Goal: Task Accomplishment & Management: Manage account settings

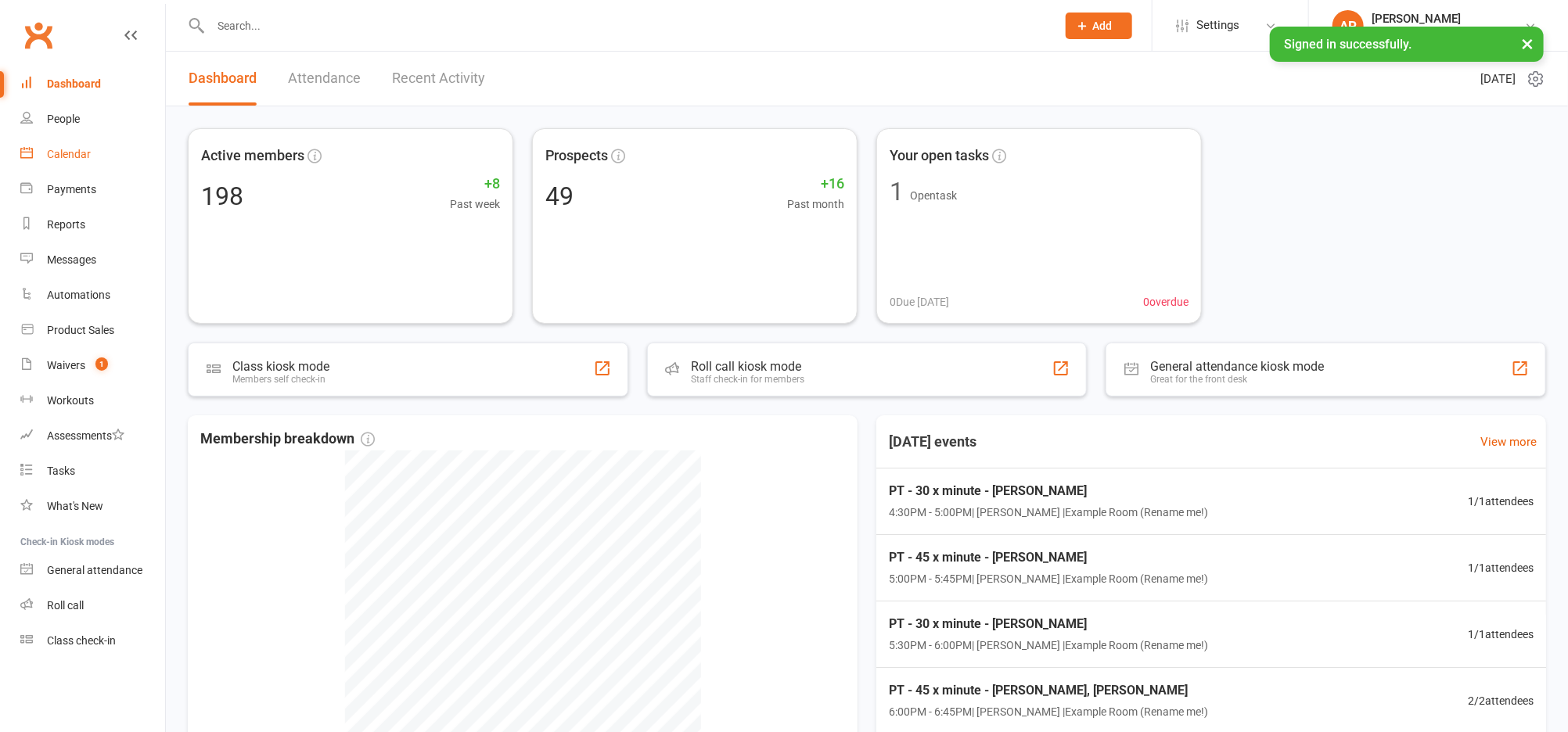
click at [66, 163] on link "Calendar" at bounding box center [93, 154] width 145 height 35
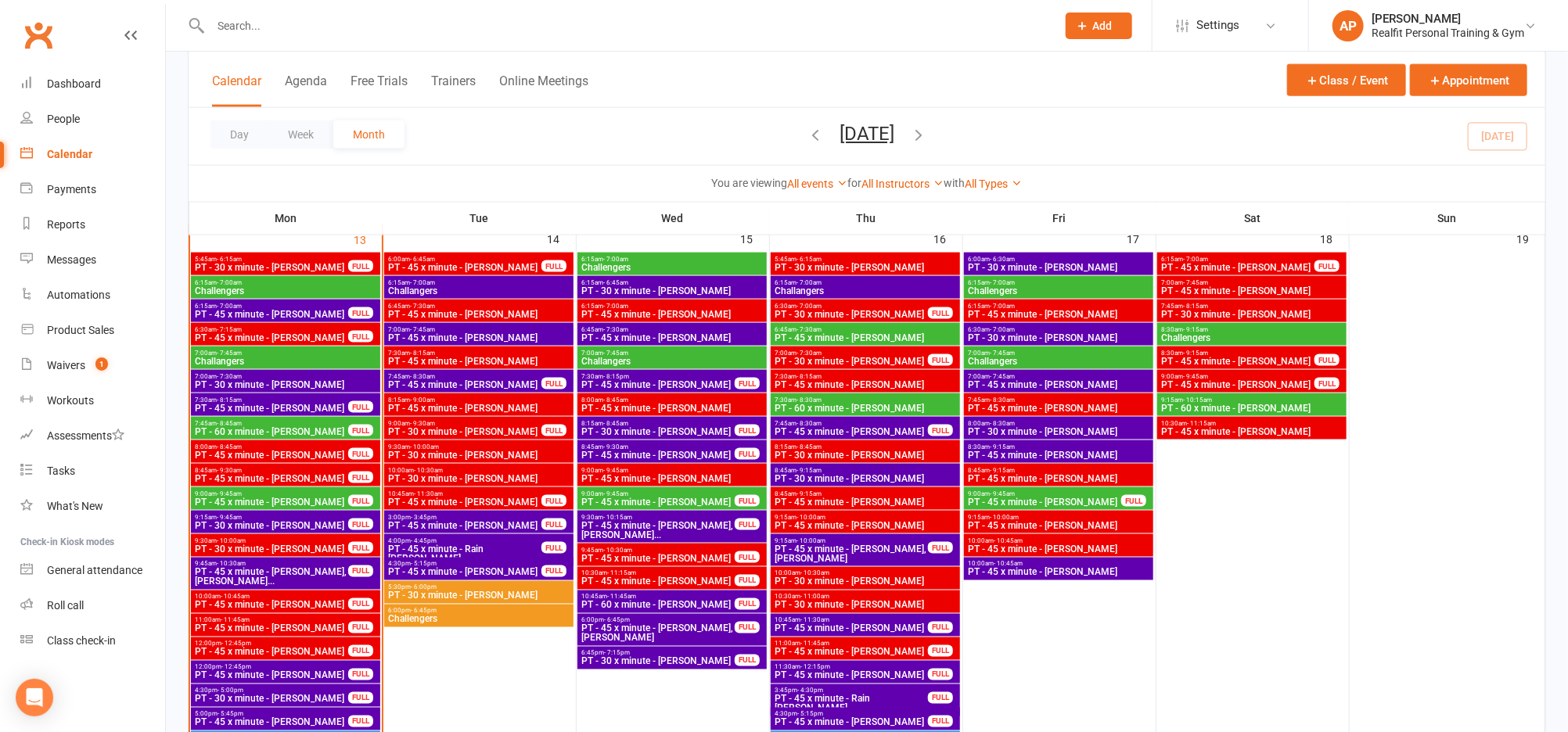
scroll to position [1170, 0]
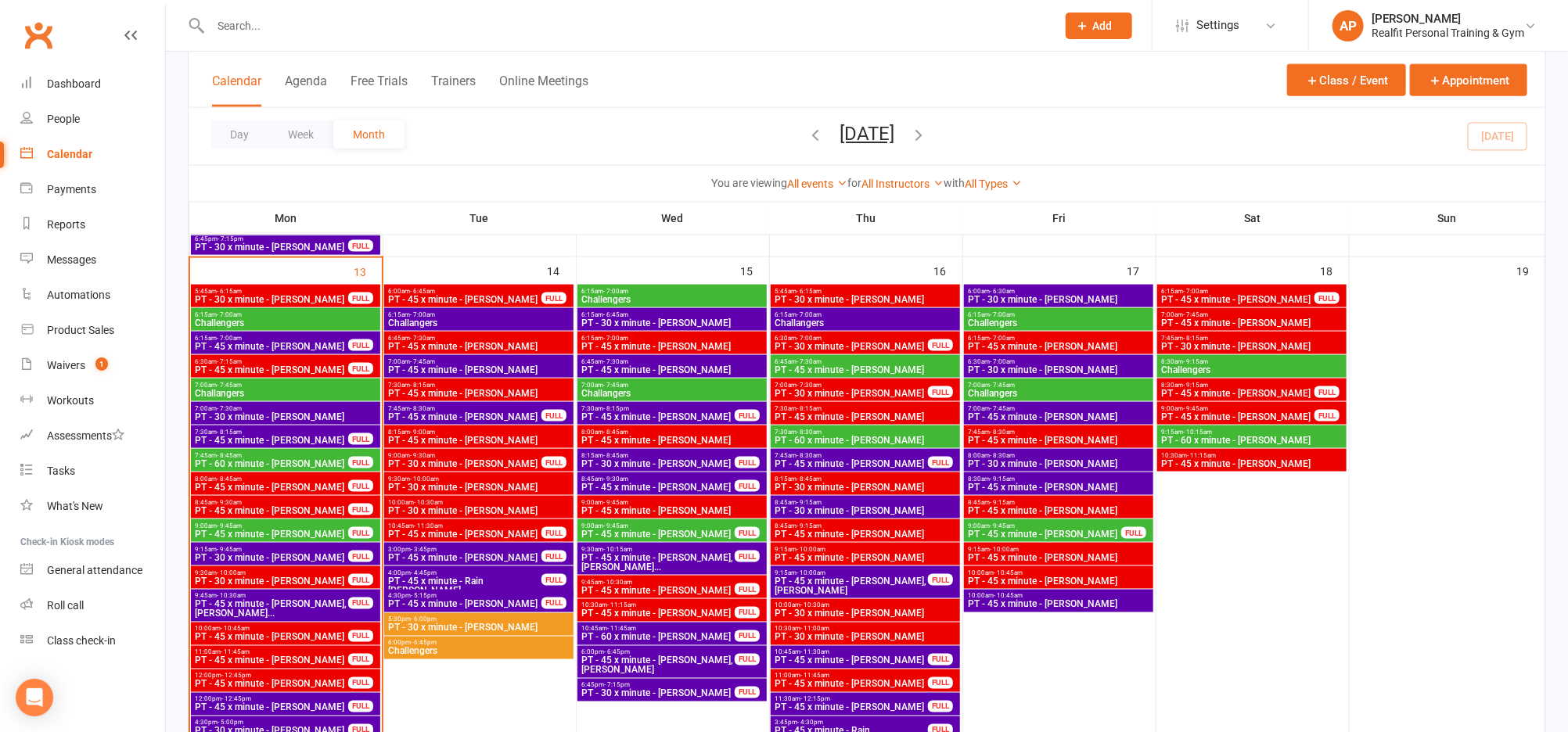
click at [498, 579] on span "PT - 45 x minute - Rain [PERSON_NAME]" at bounding box center [464, 586] width 155 height 19
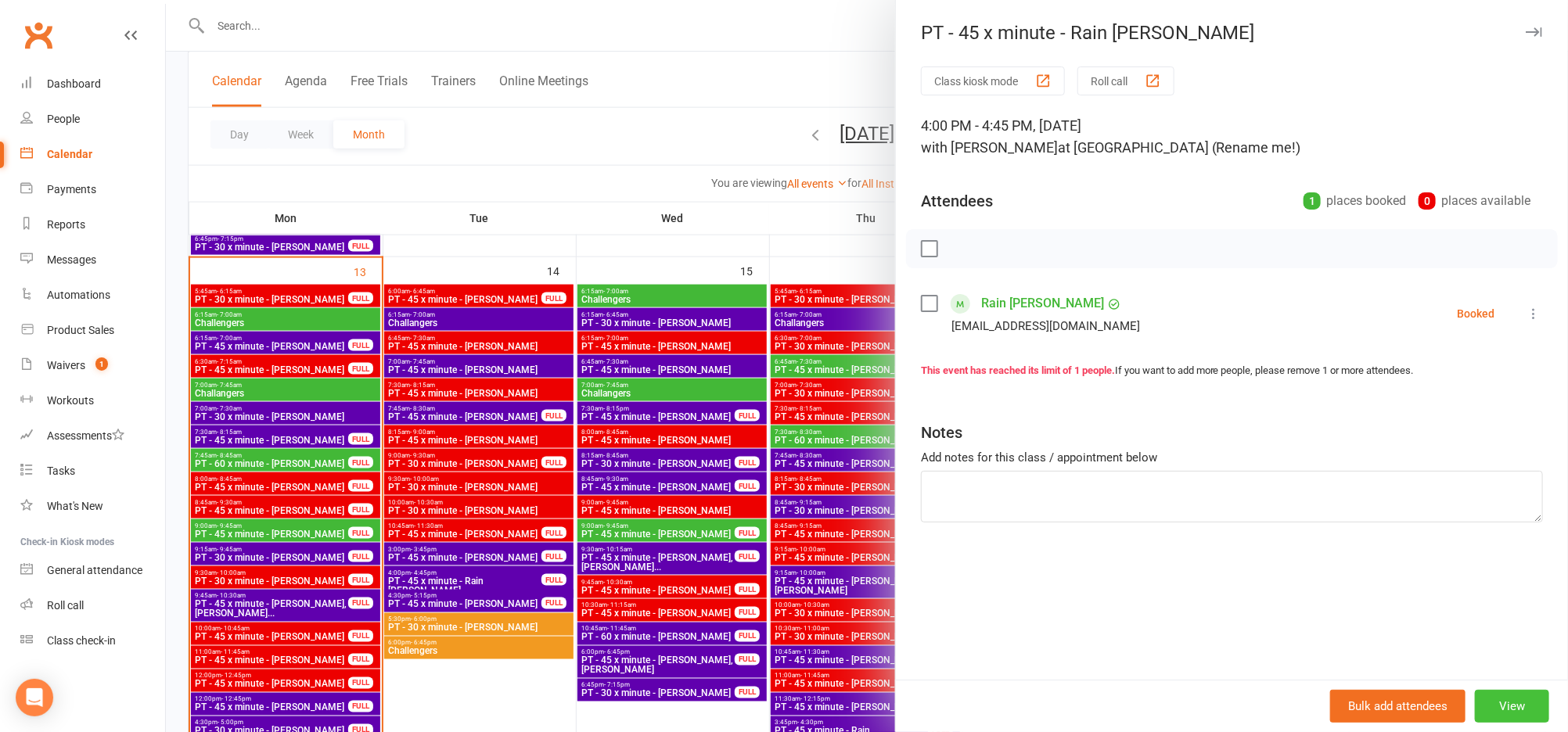
click at [1540, 708] on button "View" at bounding box center [1512, 706] width 74 height 33
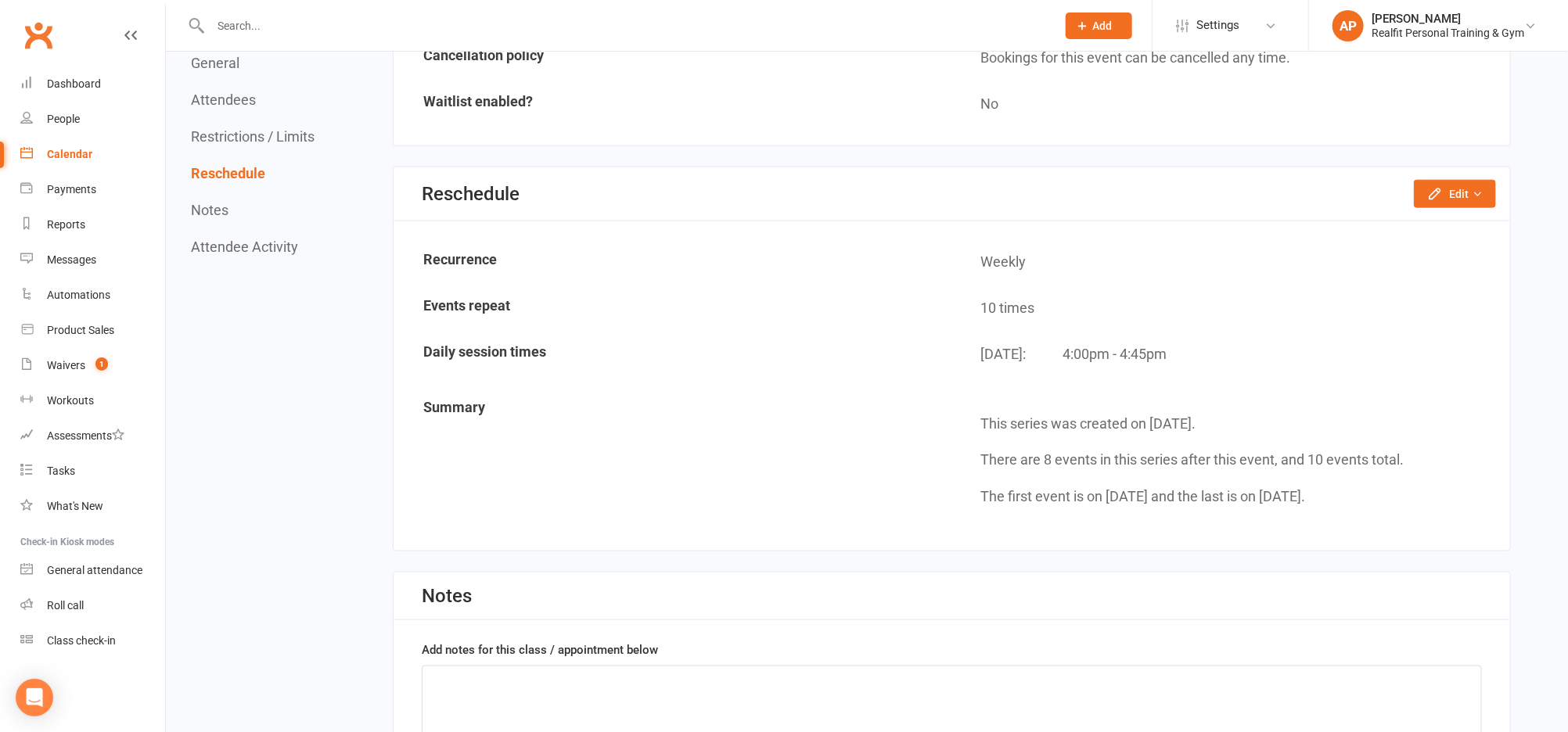
scroll to position [1075, 0]
click at [1456, 181] on button "Edit" at bounding box center [1454, 191] width 82 height 28
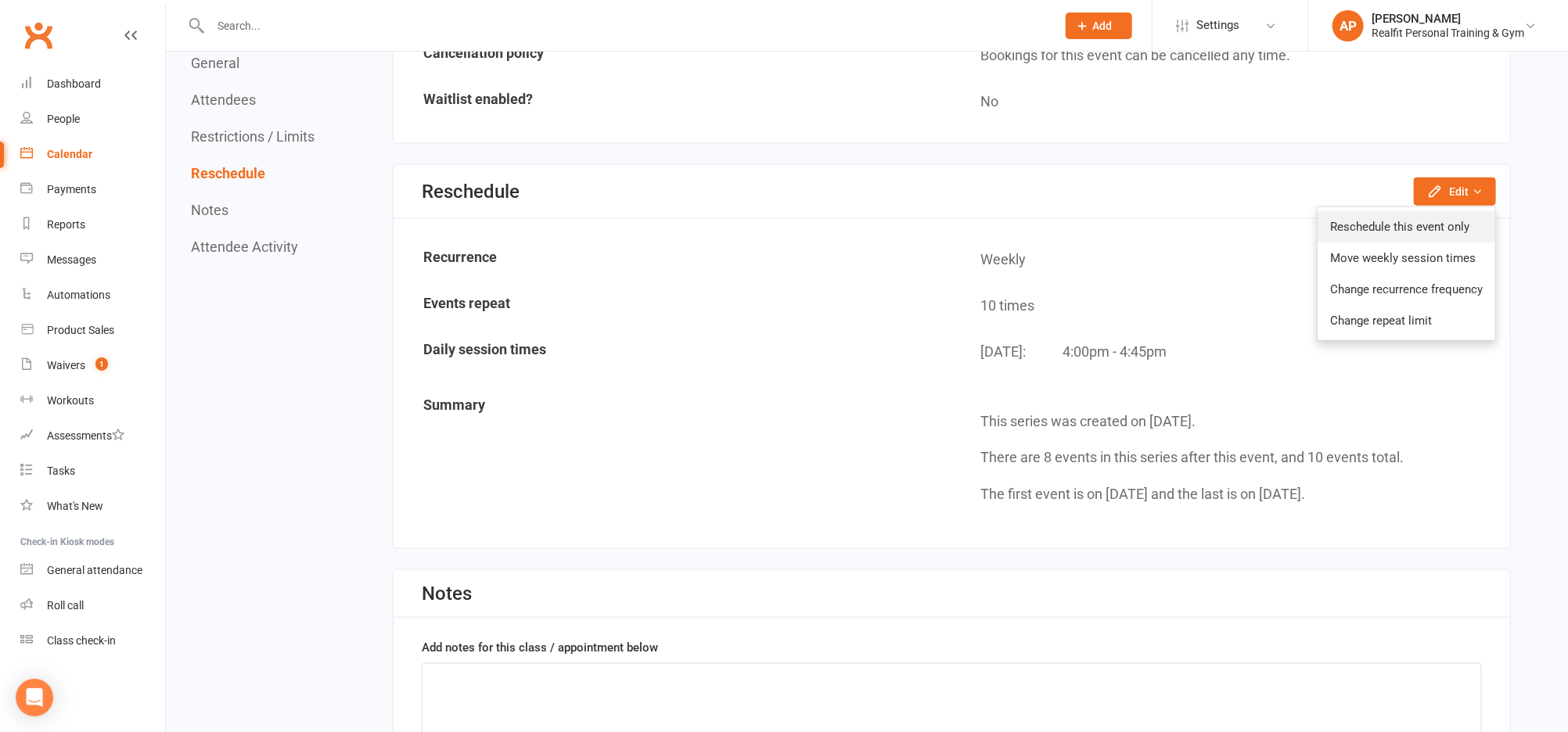
click at [1368, 215] on link "Reschedule this event only" at bounding box center [1406, 227] width 177 height 32
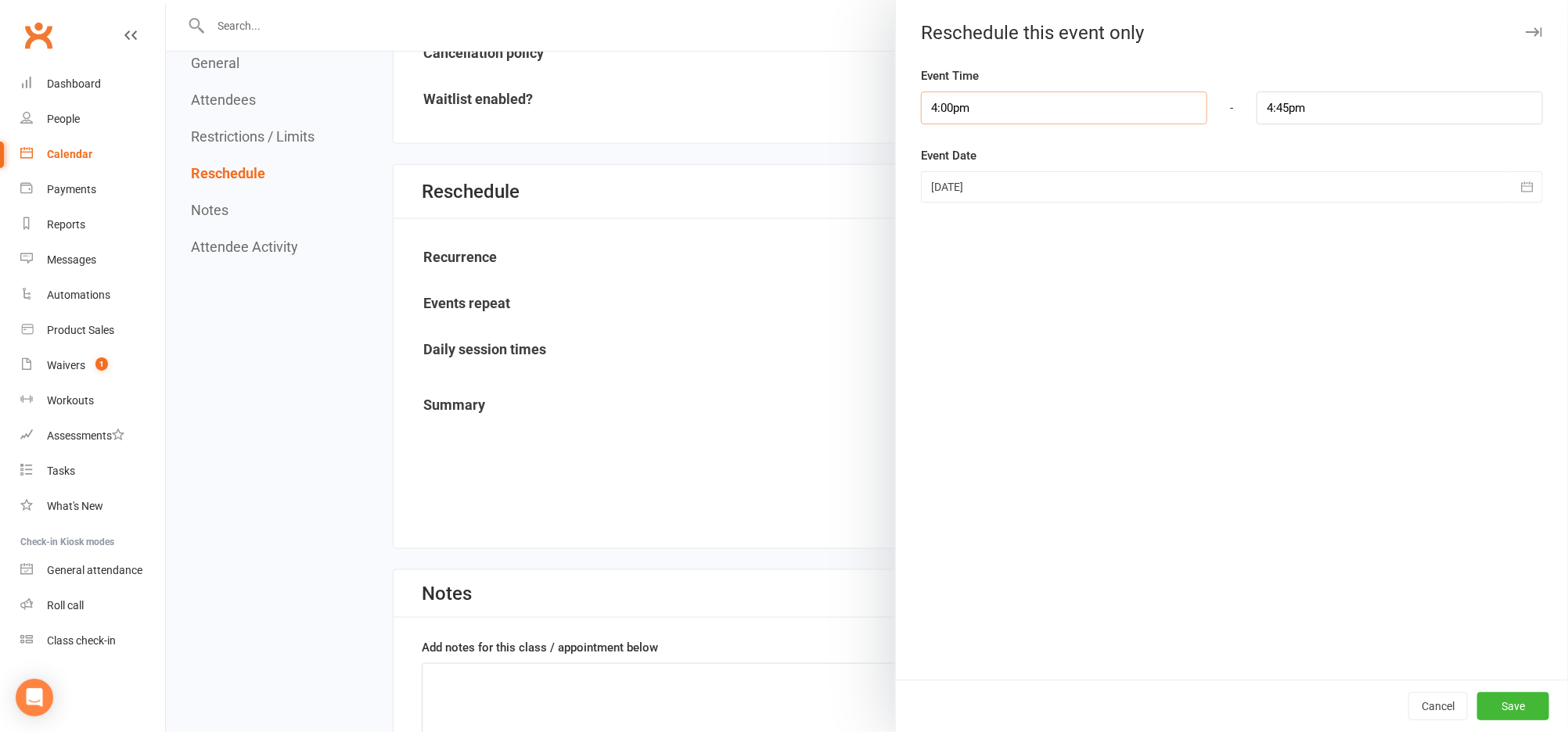
click at [1004, 117] on input "4:00pm" at bounding box center [1064, 108] width 286 height 33
drag, startPoint x: 975, startPoint y: 108, endPoint x: 866, endPoint y: 104, distance: 109.1
click at [866, 0] on div "Reschedule this event only Event Time 4:00pm 12:00am 12:15am 12:30am 12:45am 1:…" at bounding box center [867, 0] width 1402 height 0
type input "8"
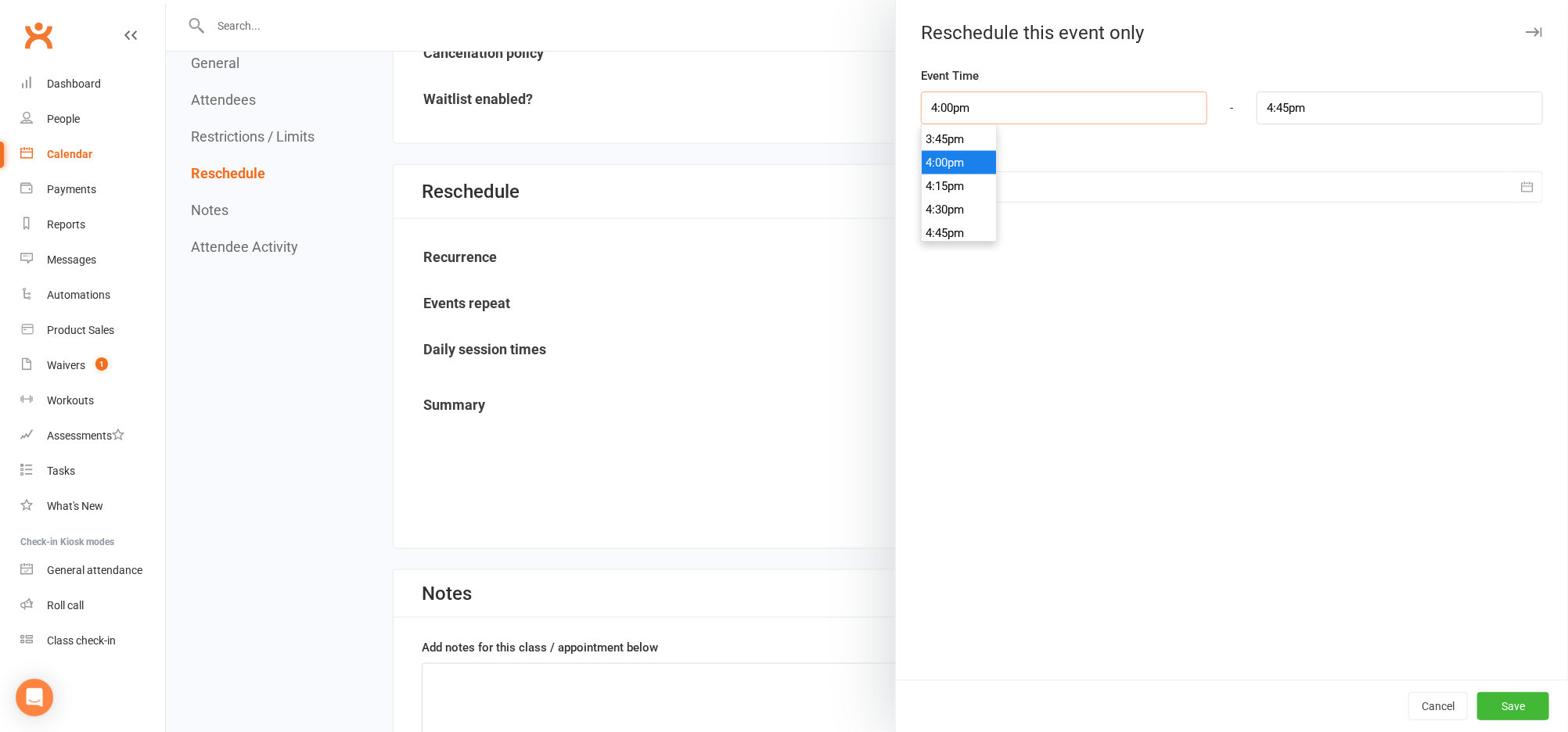
type input "8:45am"
type input "8.3"
type input "11:45am"
type input "8.30"
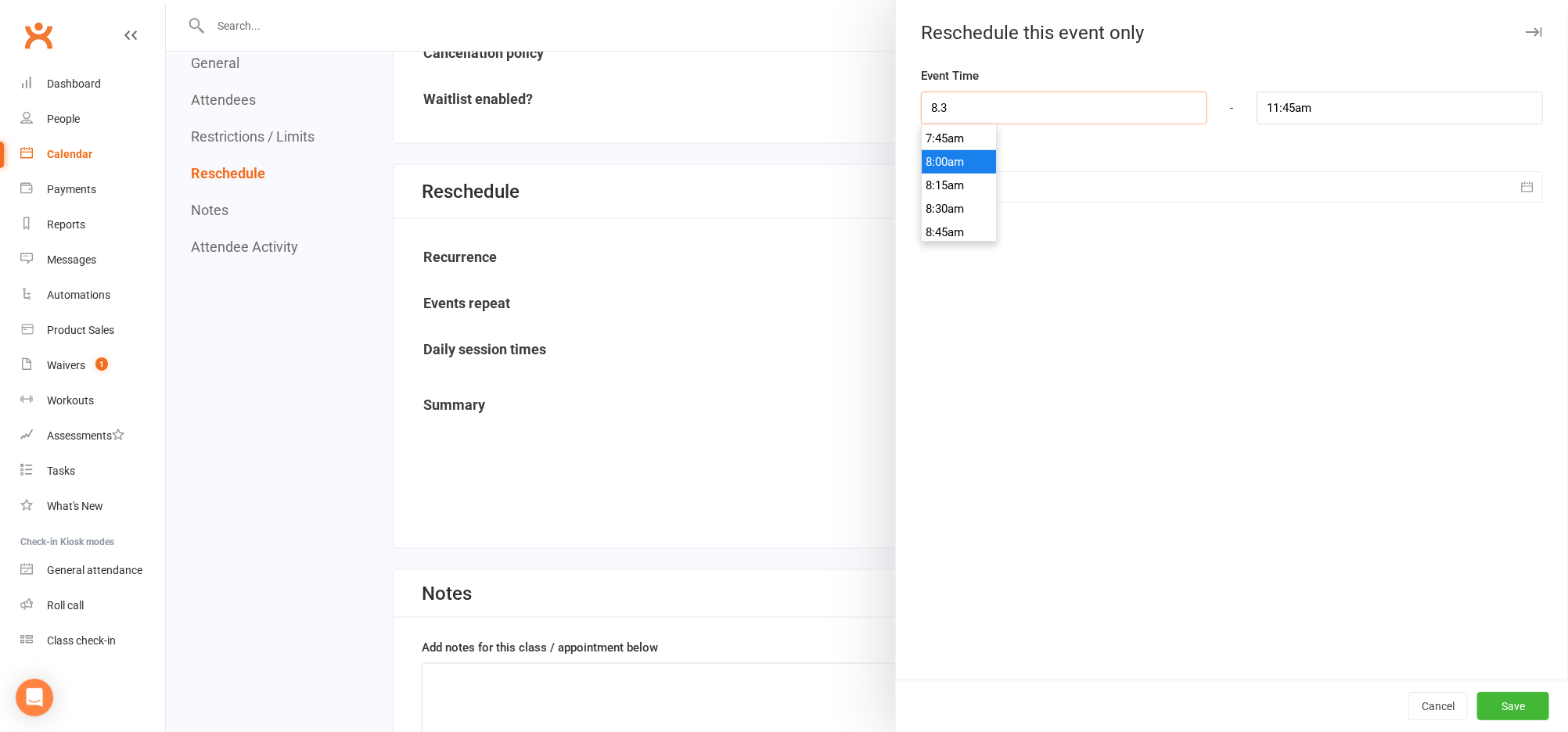
type input "9:15am"
type input "8:30am"
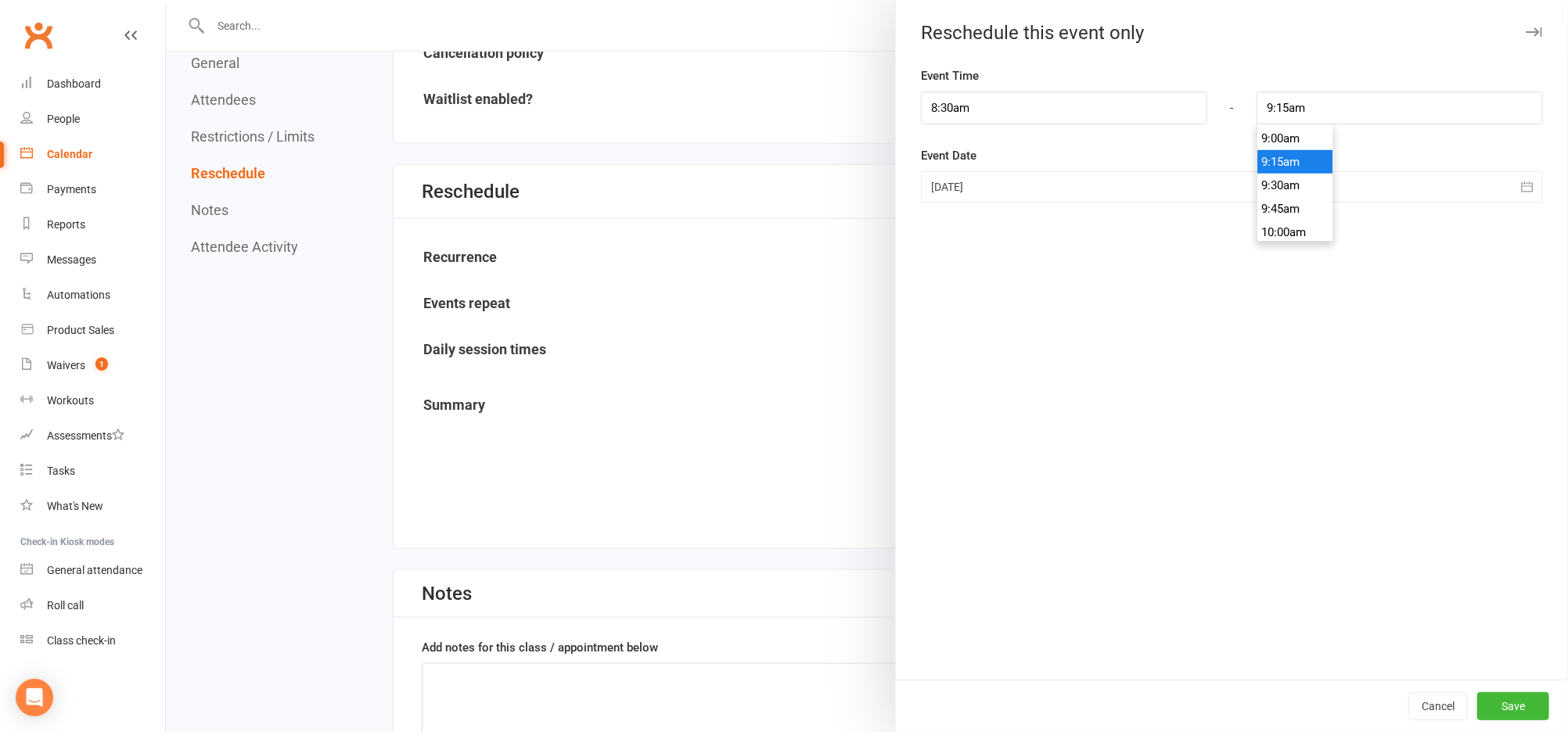
click at [1012, 185] on div at bounding box center [1232, 187] width 622 height 32
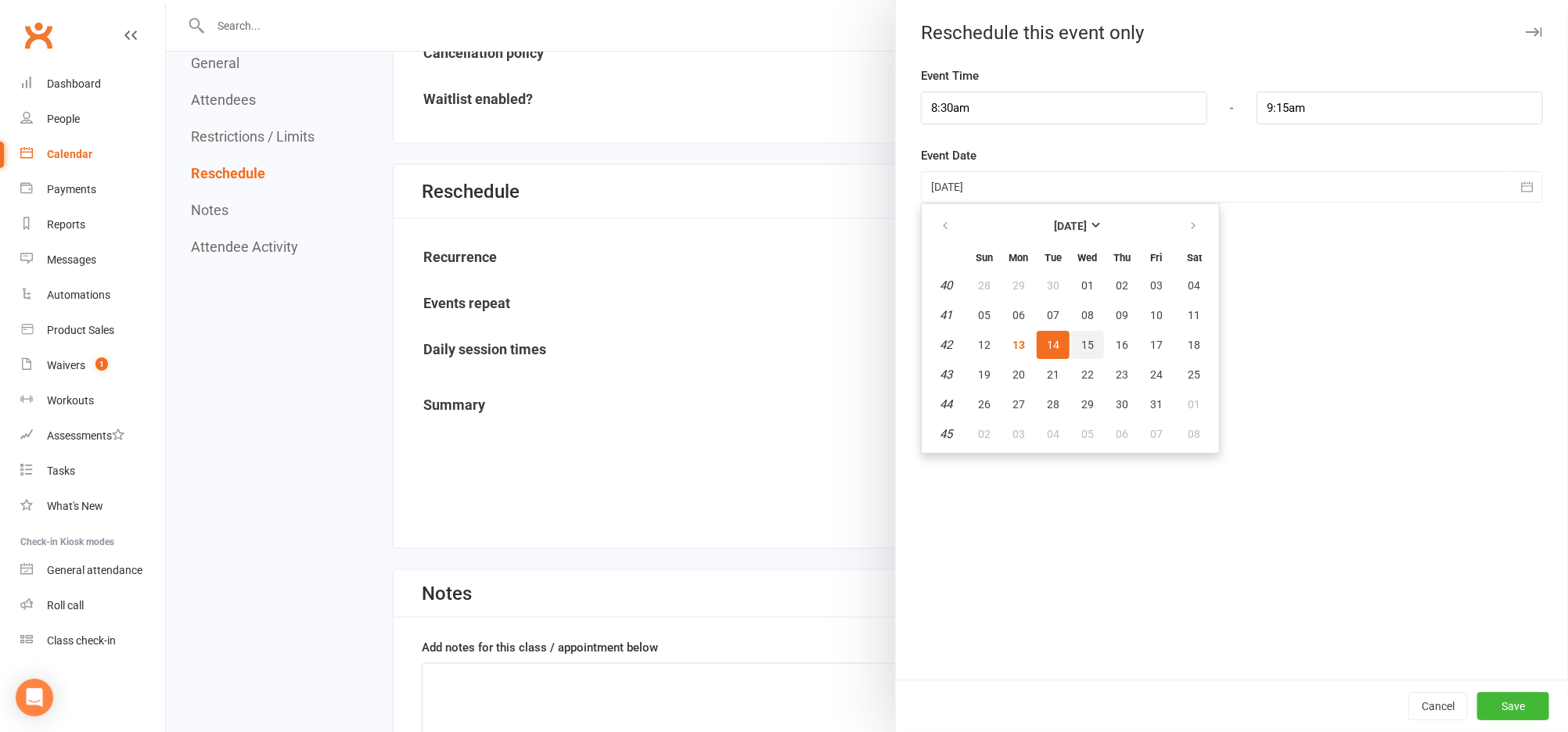
click at [1081, 342] on span "15" at bounding box center [1087, 345] width 13 height 13
type input "[DATE]"
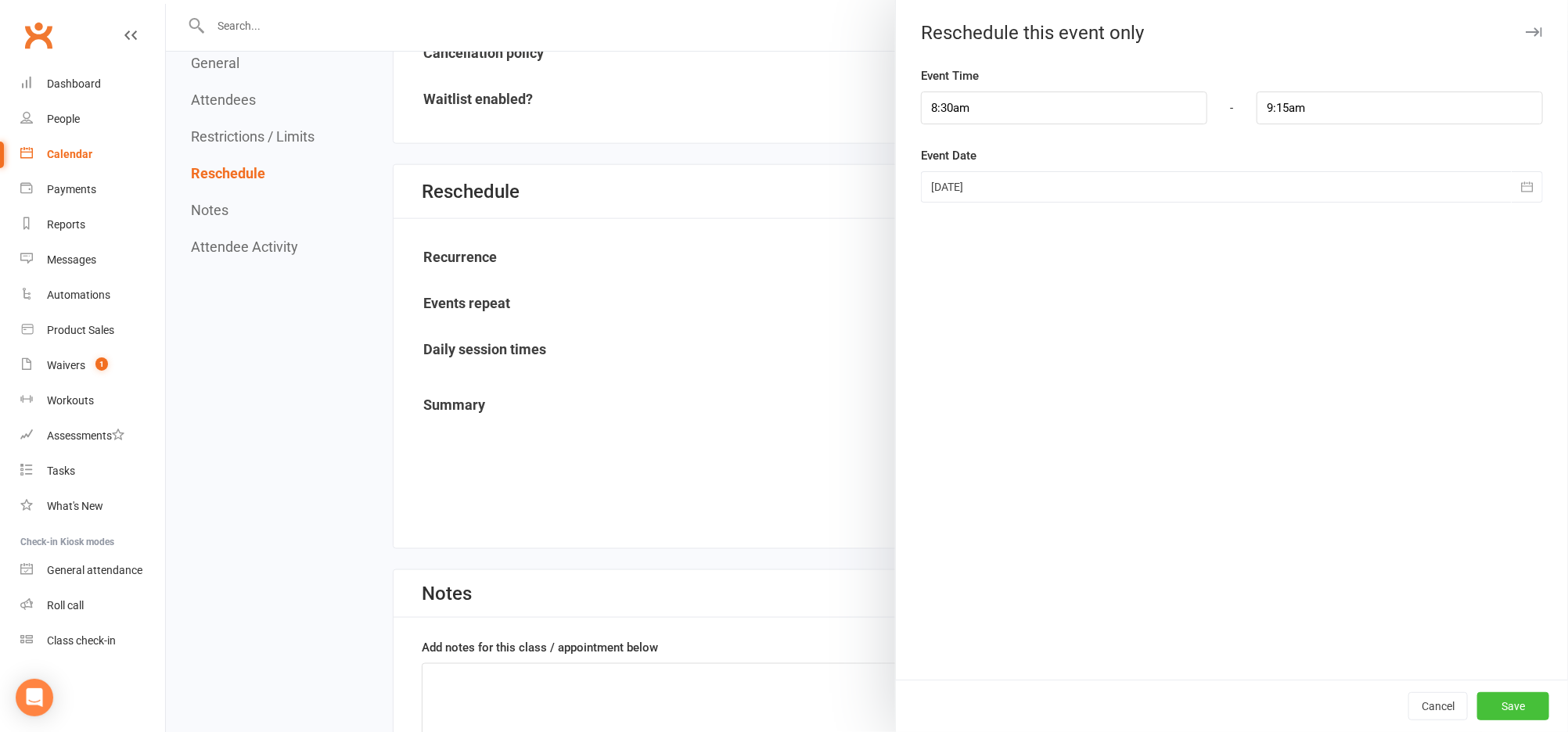
click at [1542, 708] on button "Save" at bounding box center [1513, 706] width 72 height 28
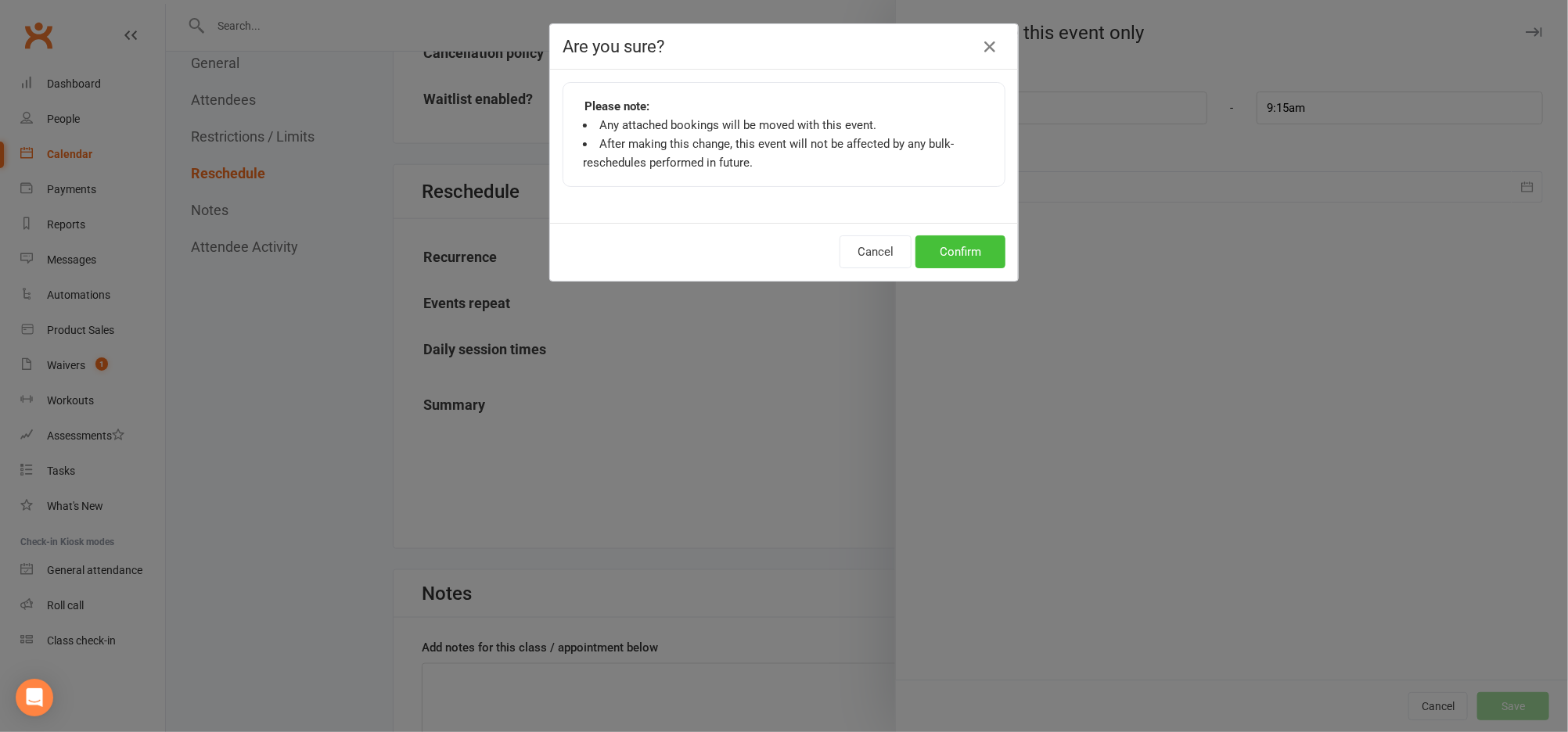
click at [965, 248] on button "Confirm" at bounding box center [961, 252] width 90 height 33
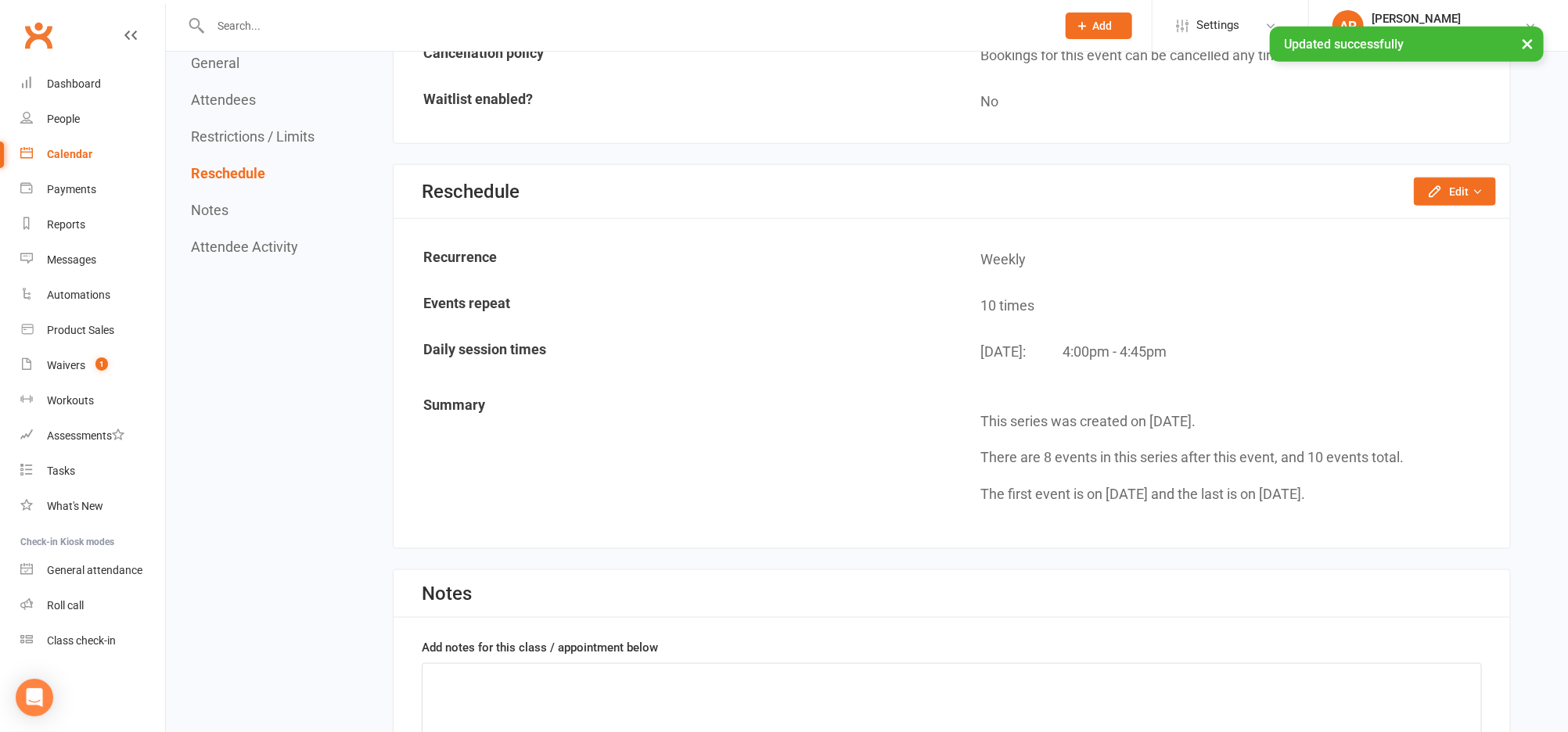
click at [77, 160] on div "Calendar" at bounding box center [70, 155] width 45 height 13
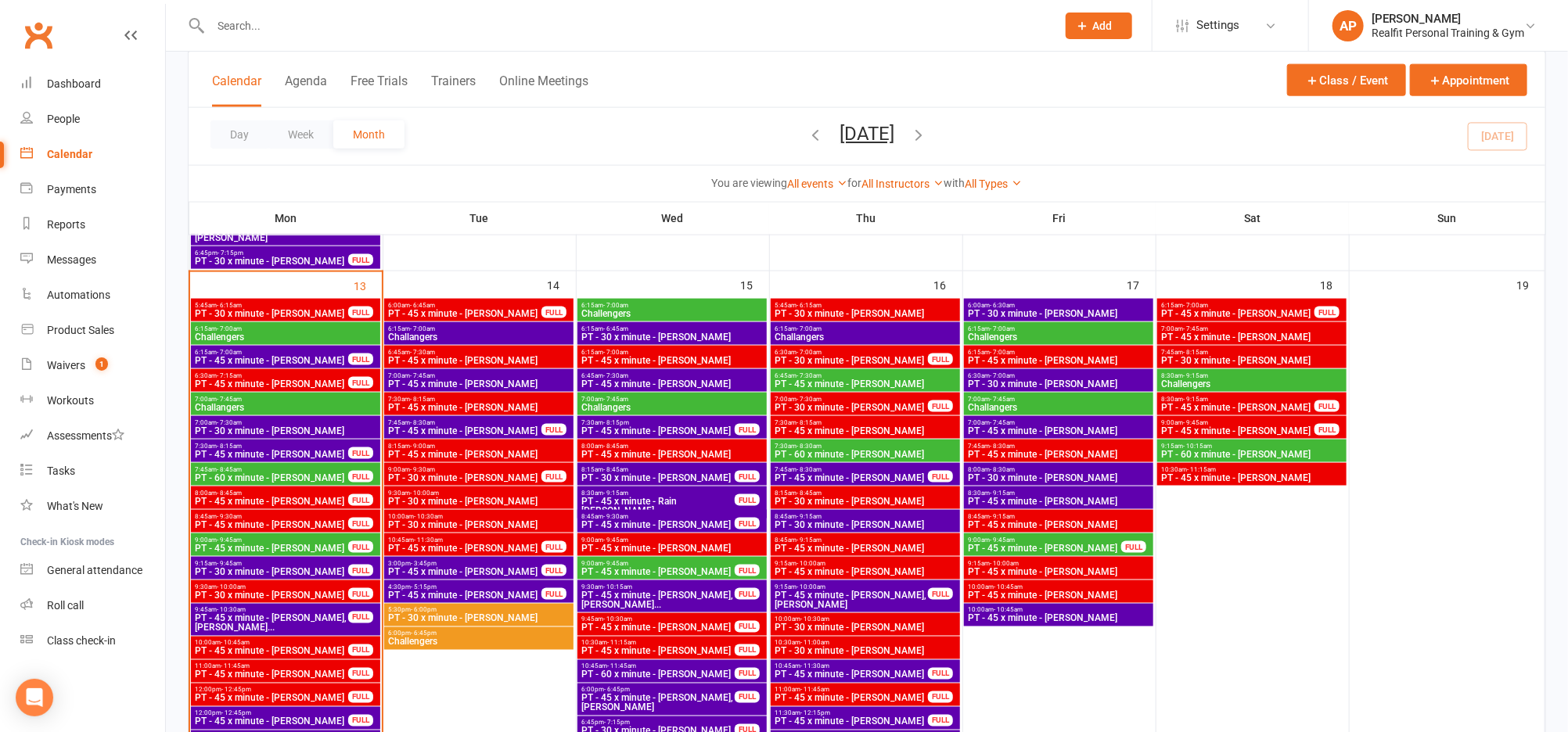
scroll to position [1167, 0]
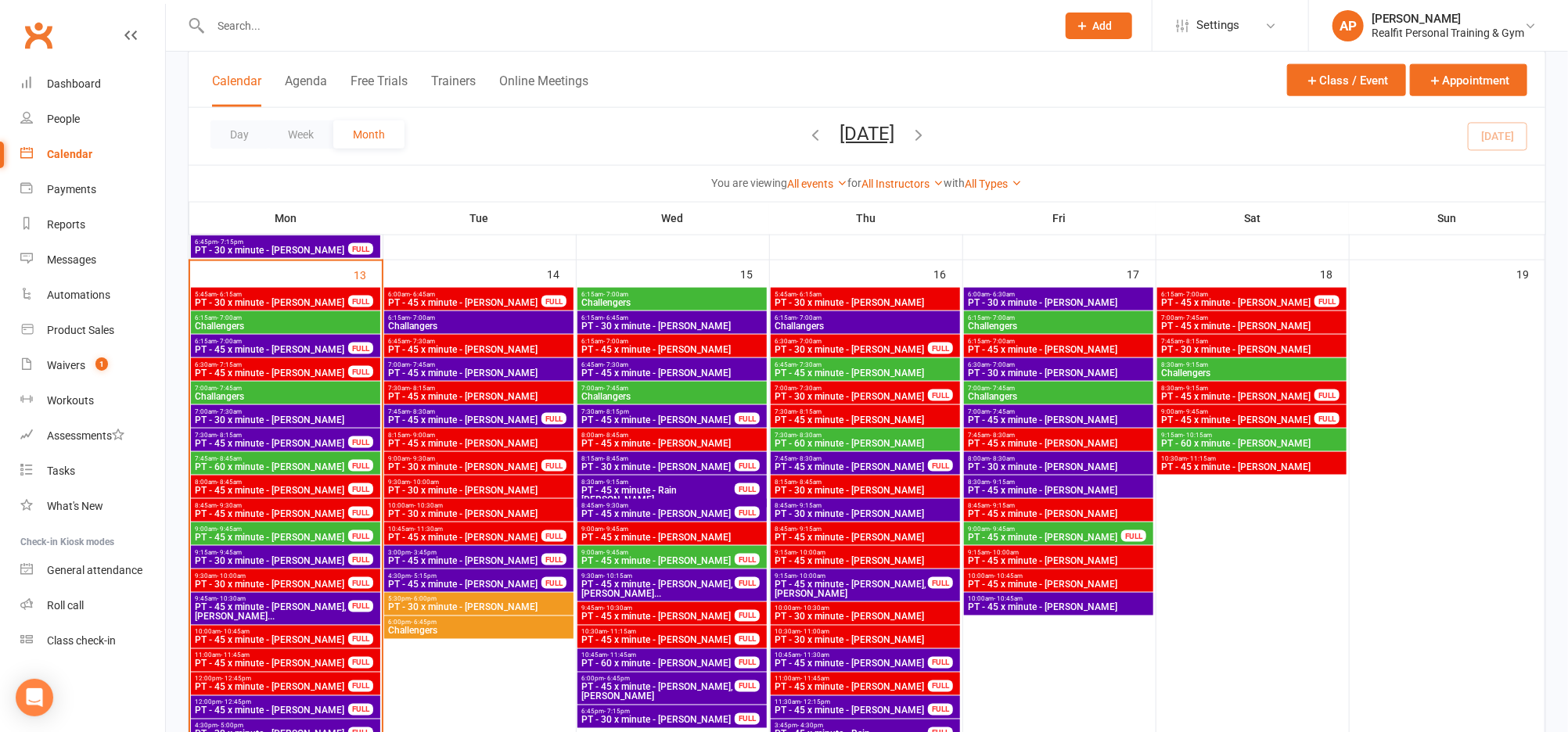
click at [668, 488] on span "PT - 45 x minute - Rain [PERSON_NAME]" at bounding box center [657, 495] width 155 height 19
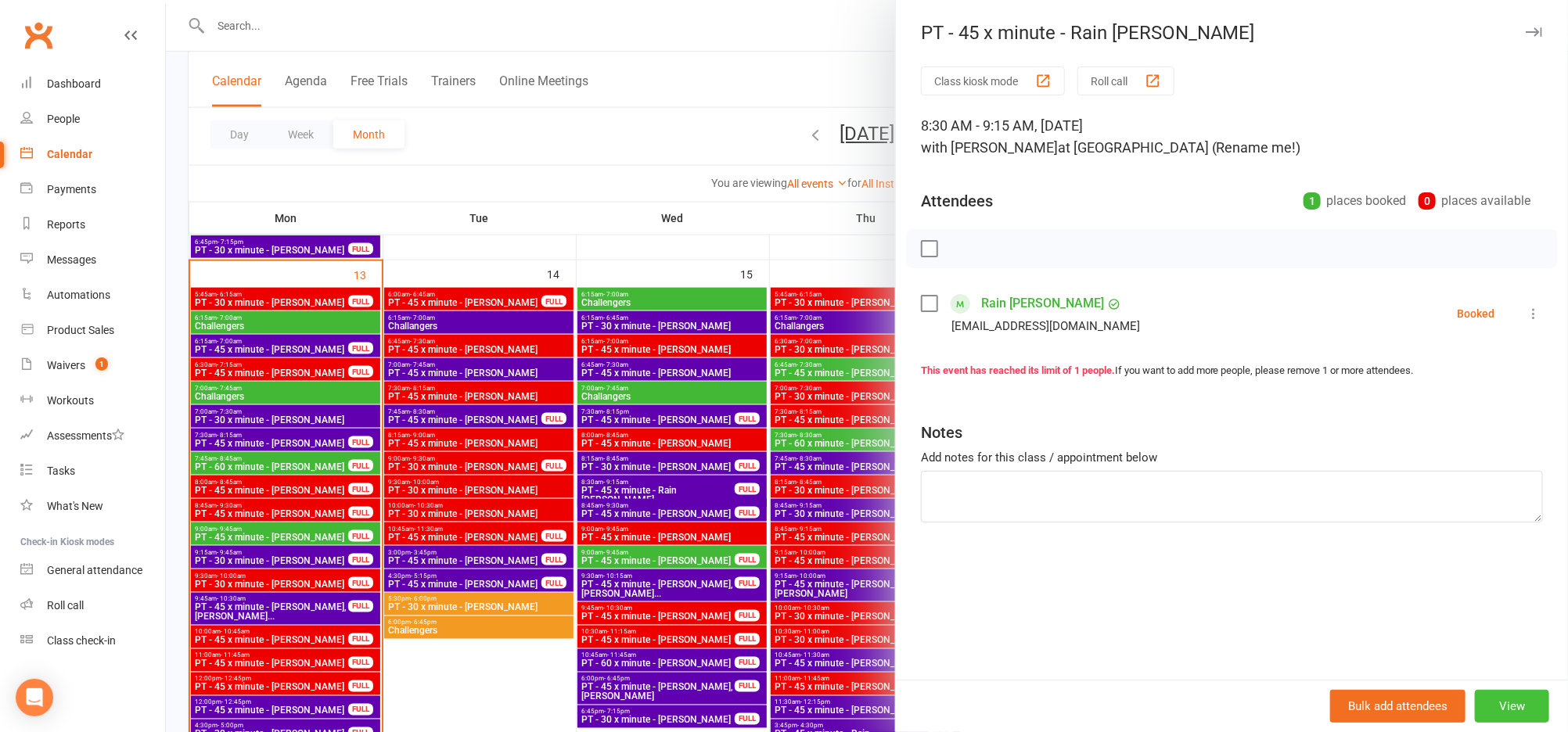
click at [1507, 700] on button "View" at bounding box center [1512, 706] width 74 height 33
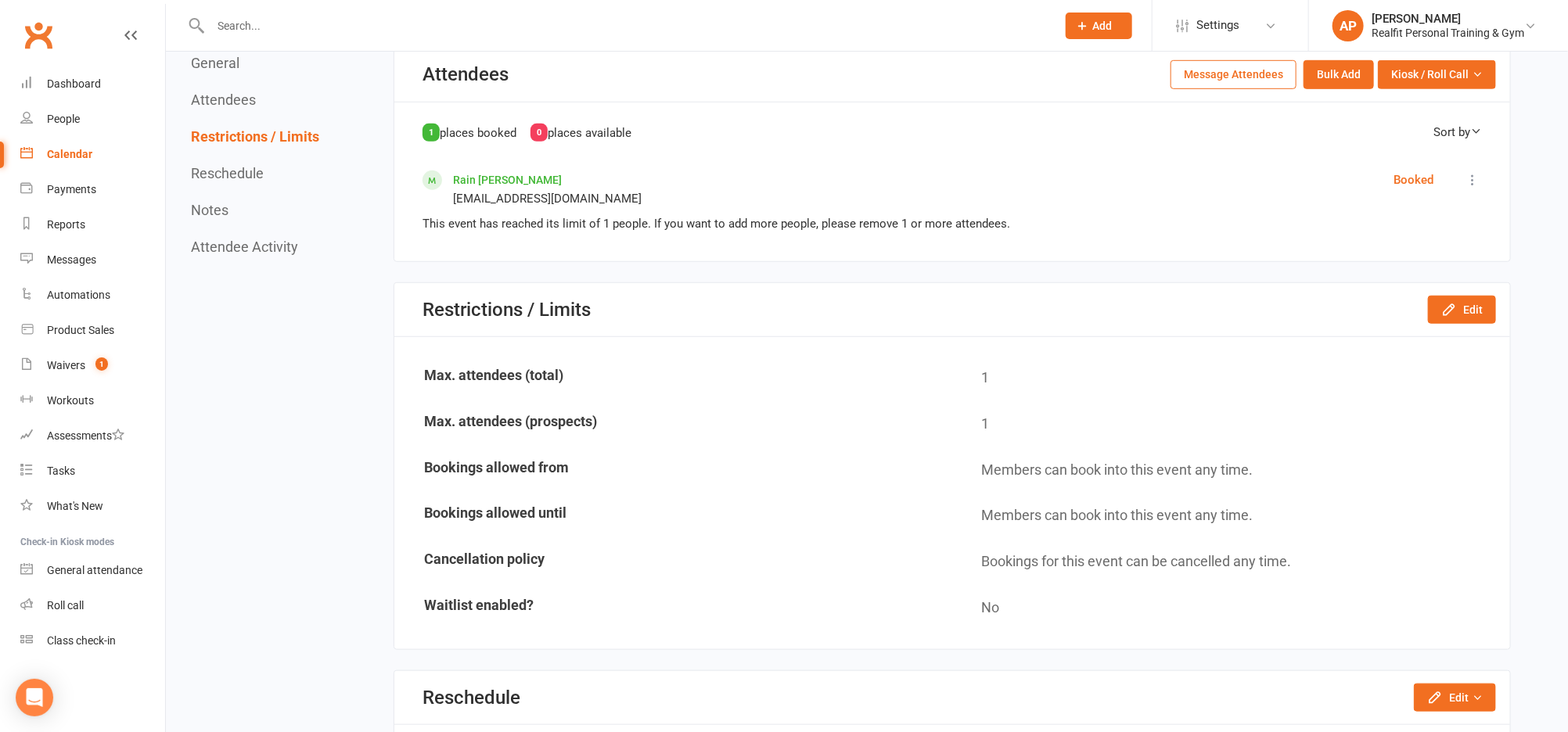
scroll to position [919, 0]
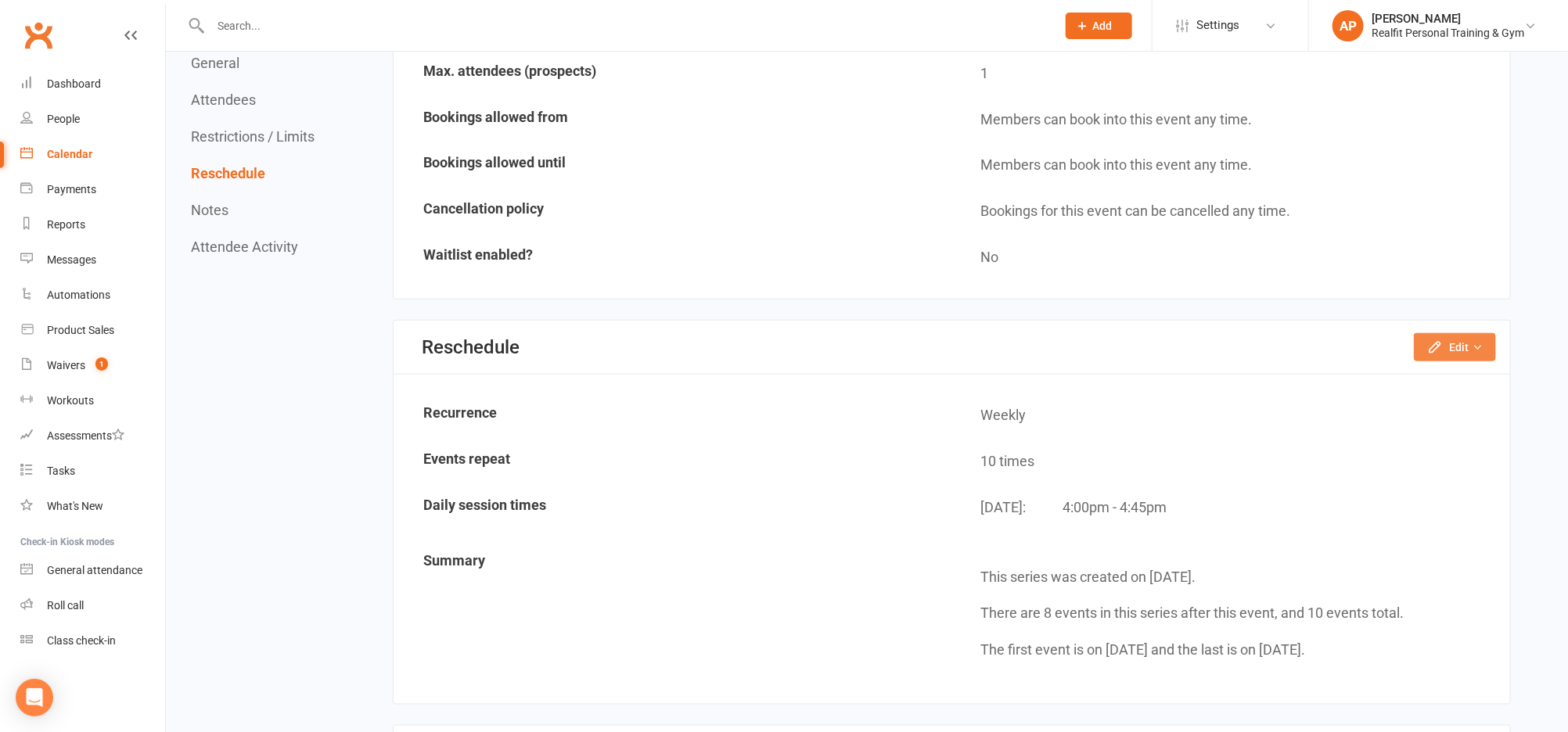
click at [1476, 342] on icon "button" at bounding box center [1477, 347] width 11 height 11
click at [1442, 373] on link "Reschedule this event only" at bounding box center [1413, 382] width 164 height 32
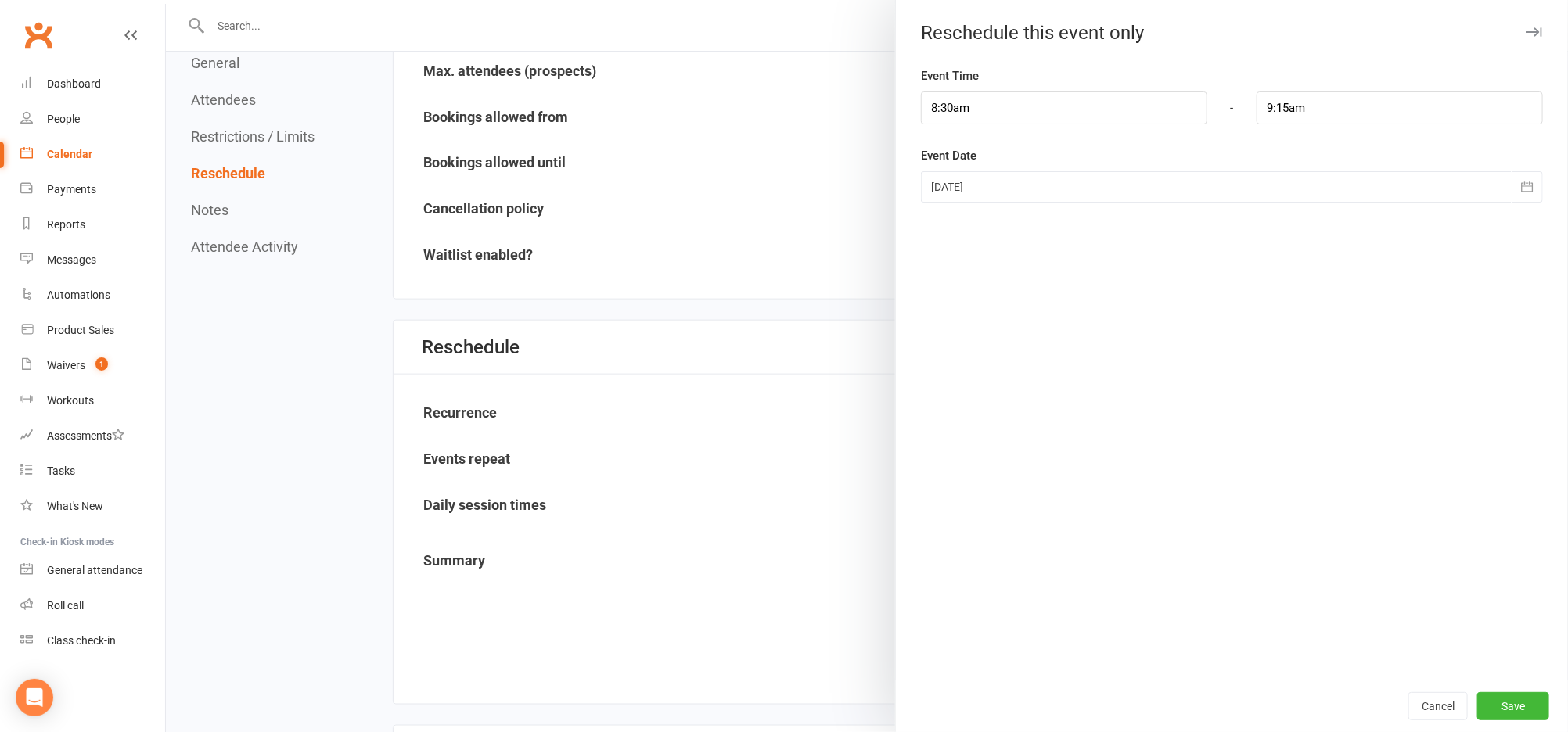
click at [1094, 186] on div at bounding box center [1232, 187] width 622 height 32
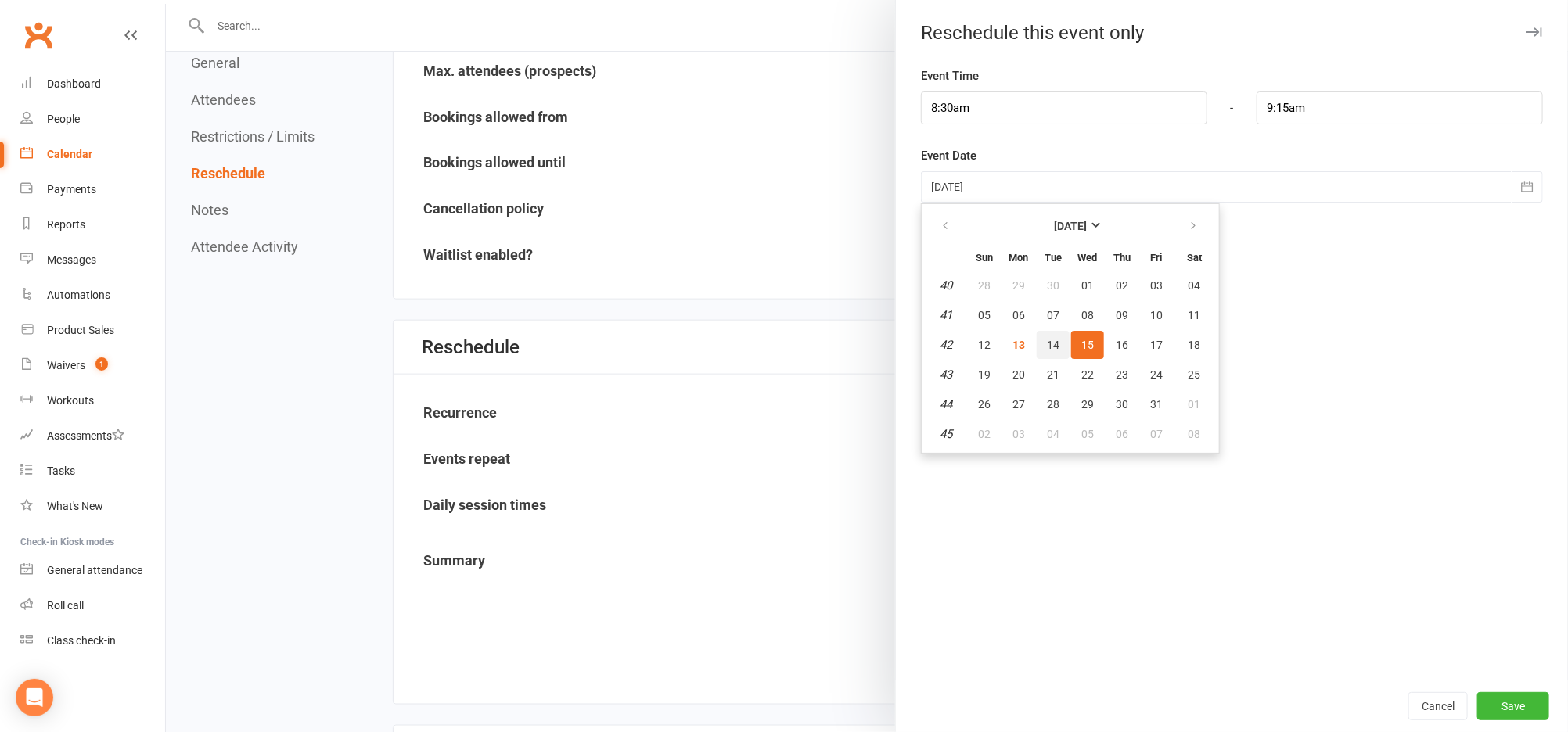
click at [1047, 341] on span "14" at bounding box center [1053, 345] width 13 height 13
type input "[DATE]"
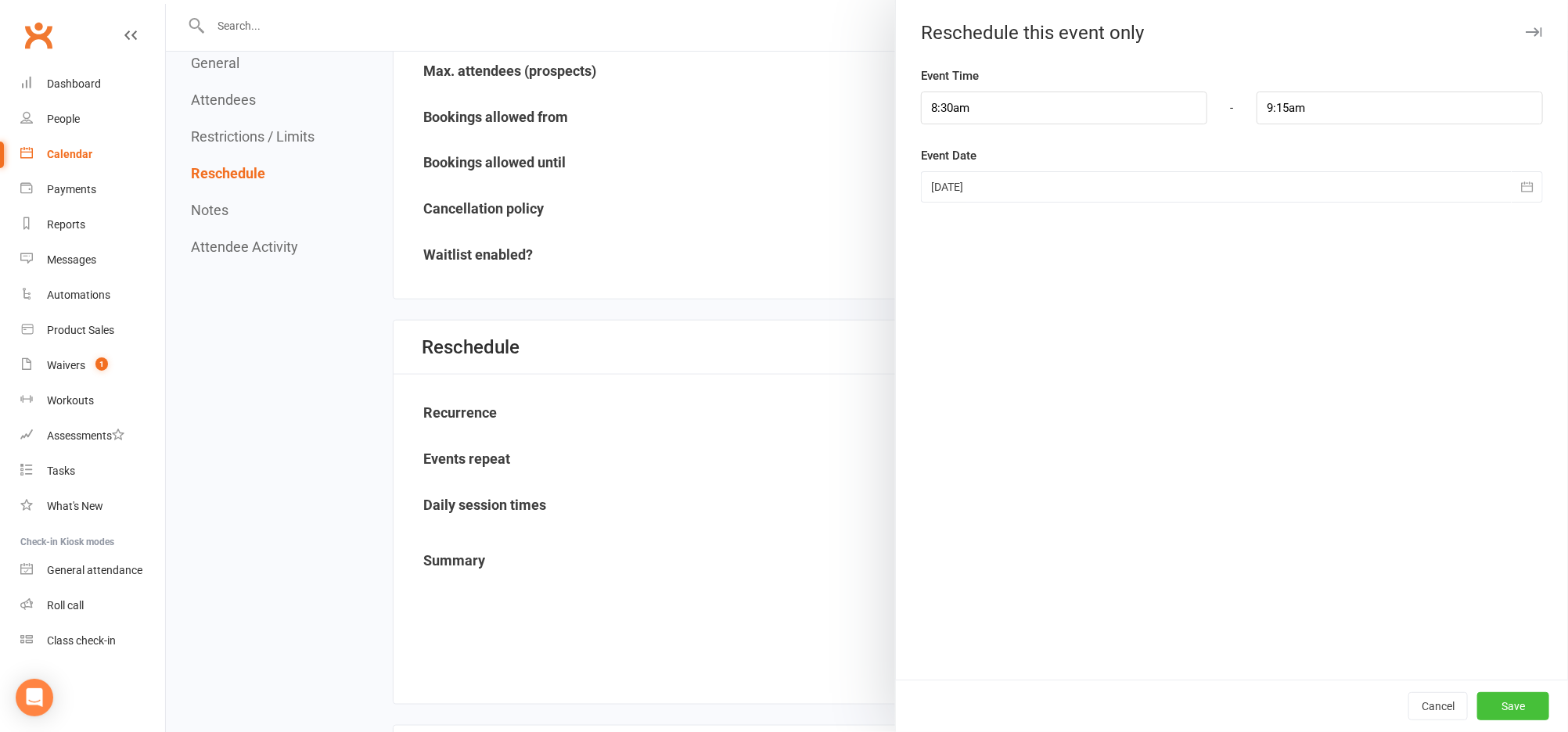
click at [1529, 706] on button "Save" at bounding box center [1513, 706] width 72 height 28
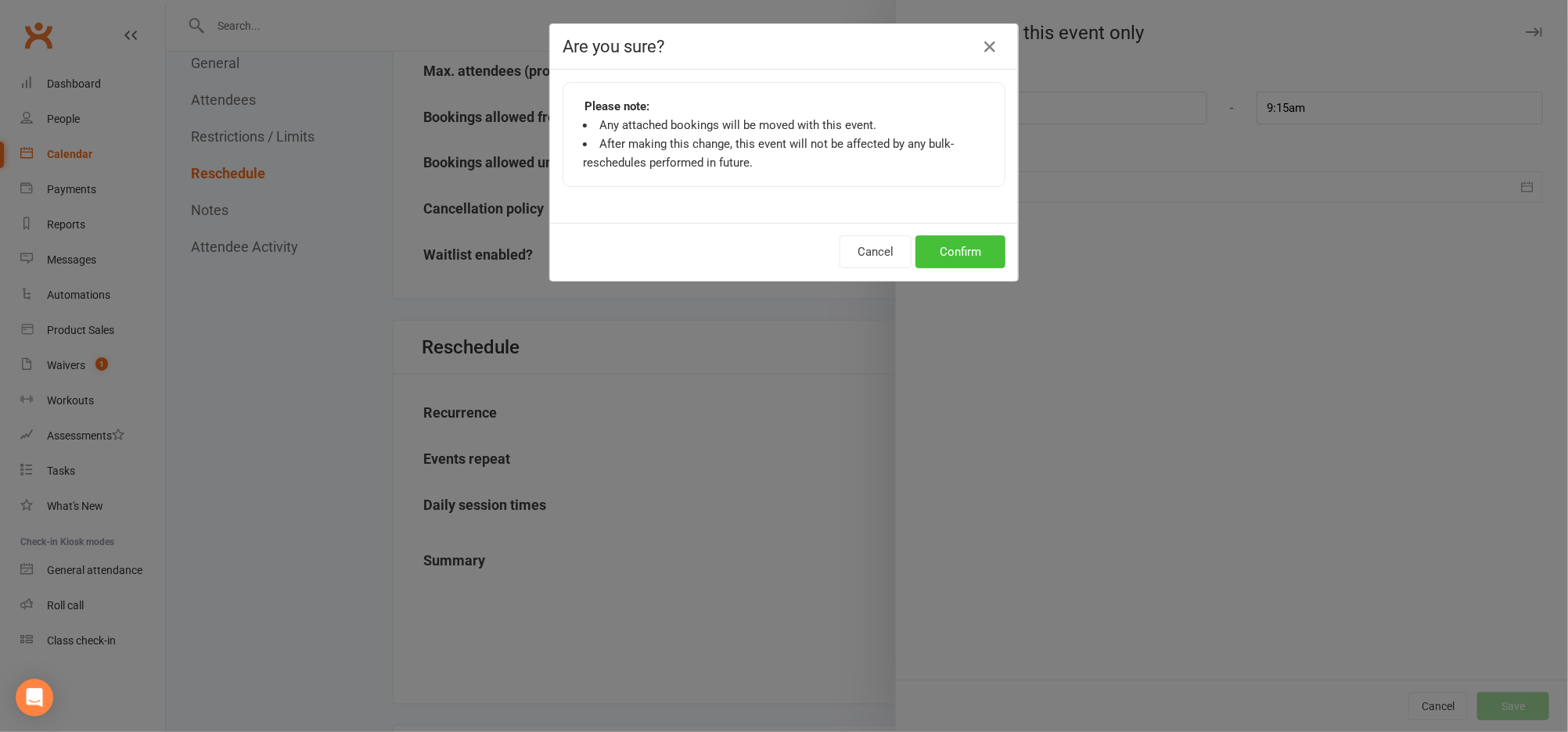
click at [981, 265] on button "Confirm" at bounding box center [961, 252] width 90 height 33
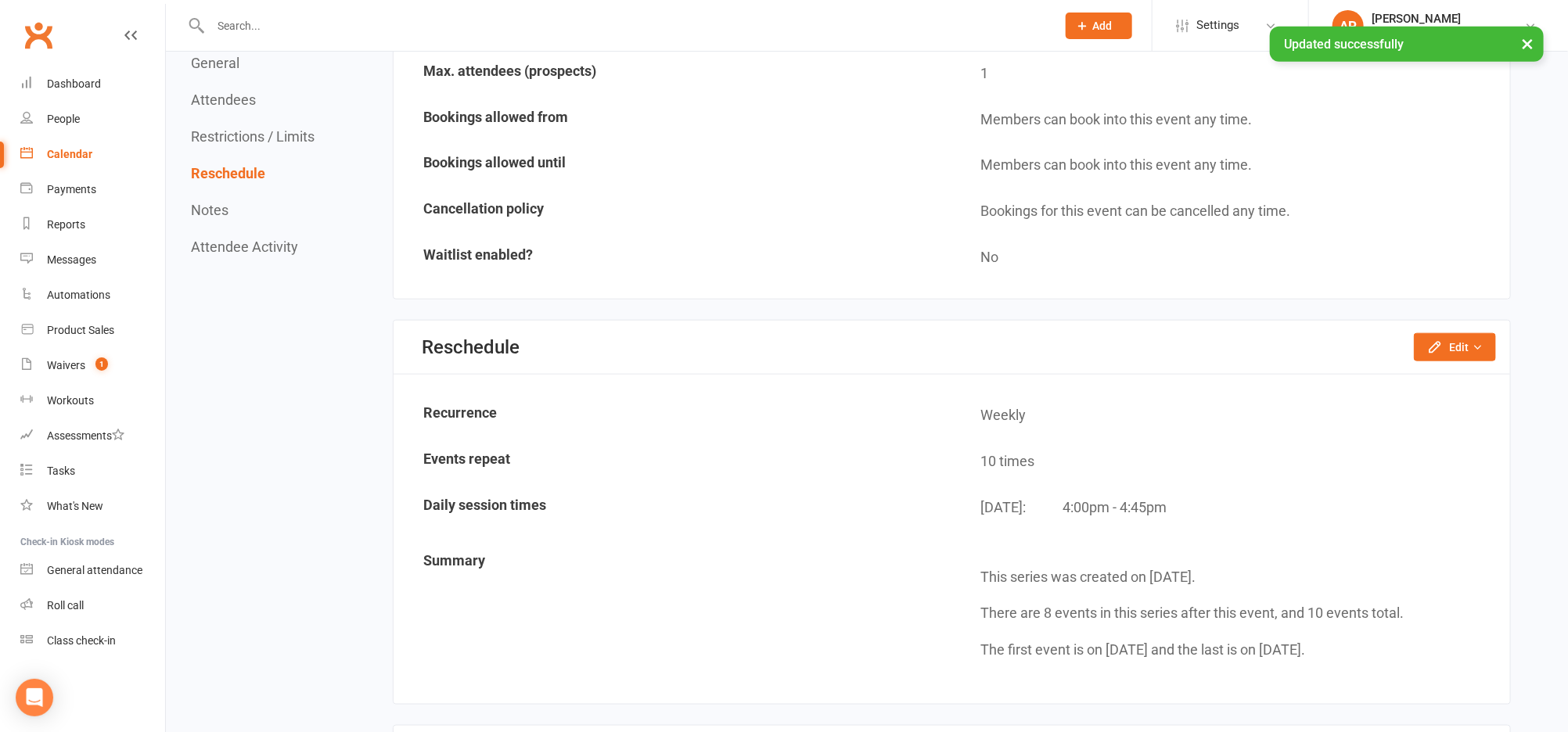
click at [80, 148] on div "Calendar" at bounding box center [70, 155] width 45 height 13
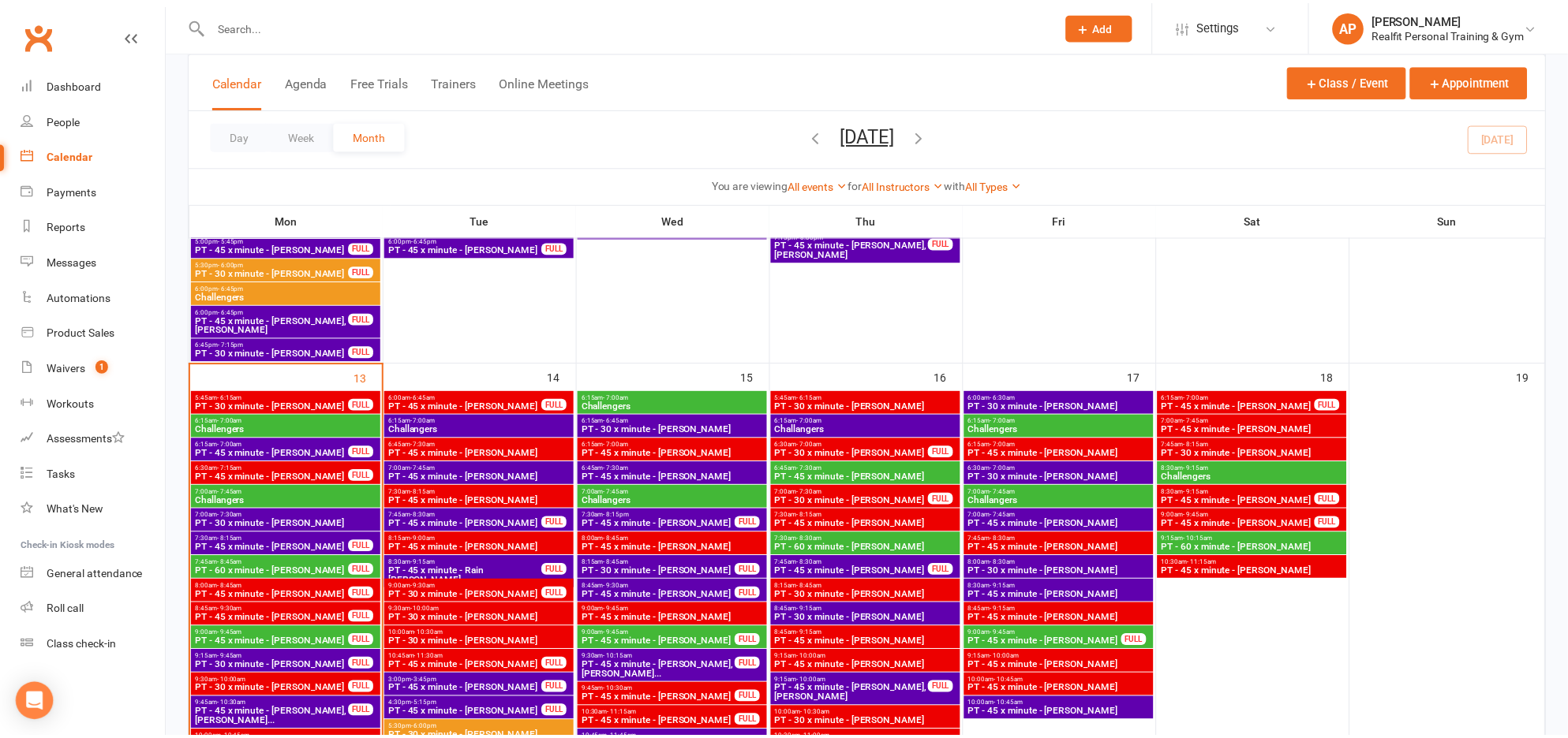
scroll to position [1070, 0]
